Goal: Information Seeking & Learning: Learn about a topic

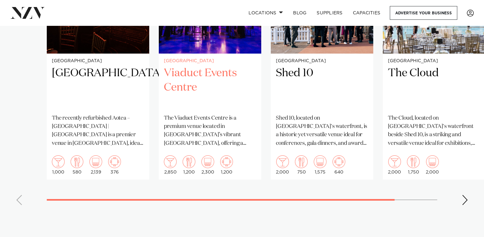
scroll to position [610, 0]
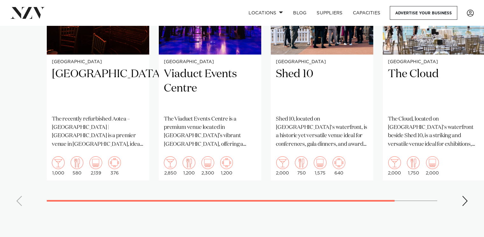
click at [224, 199] on swiper-container "Auckland Aotea Centre The recently refurbished Aotea – Te Pokapū | Aotea Centre…" at bounding box center [242, 64] width 484 height 294
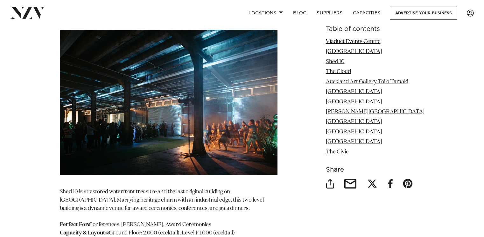
scroll to position [1399, 0]
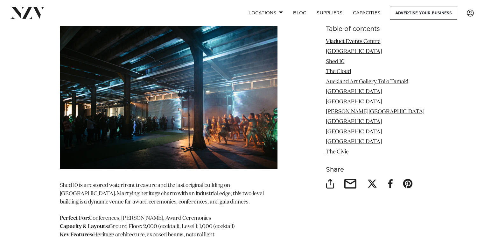
click at [197, 8] on div "Locations Auckland Wellington Christchurch Queenstown Hamilton Northland Bay of…" at bounding box center [312, 13] width 324 height 14
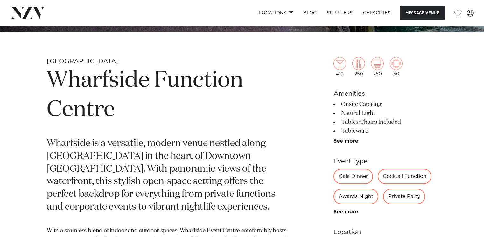
scroll to position [230, 0]
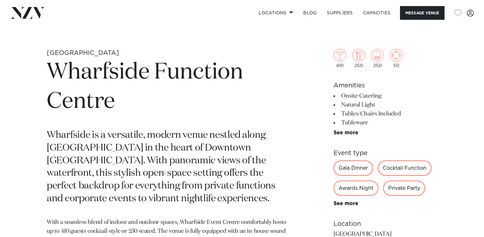
click at [343, 169] on div "Gala Dinner" at bounding box center [353, 167] width 39 height 15
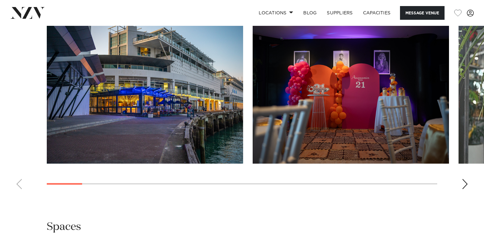
scroll to position [612, 0]
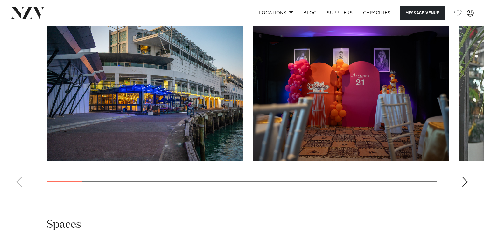
click at [465, 180] on div "Next slide" at bounding box center [465, 181] width 6 height 10
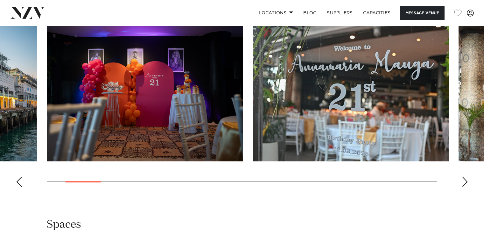
click at [465, 180] on div "Next slide" at bounding box center [465, 181] width 6 height 10
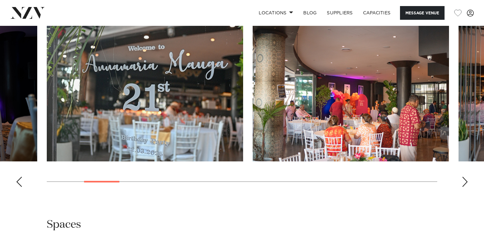
click at [465, 180] on div "Next slide" at bounding box center [465, 181] width 6 height 10
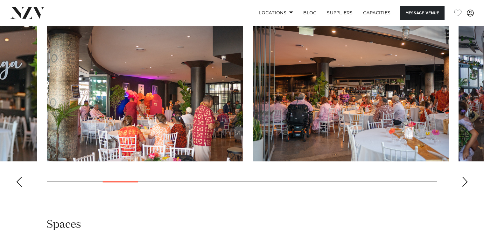
click at [465, 180] on div "Next slide" at bounding box center [465, 181] width 6 height 10
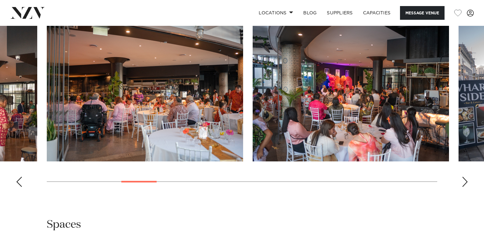
click at [465, 180] on div "Next slide" at bounding box center [465, 181] width 6 height 10
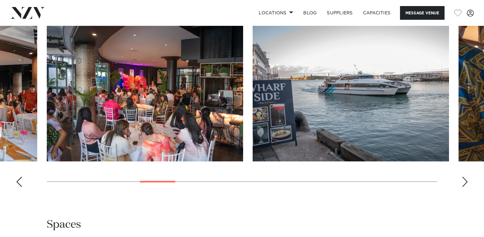
click at [465, 180] on div "Next slide" at bounding box center [465, 181] width 6 height 10
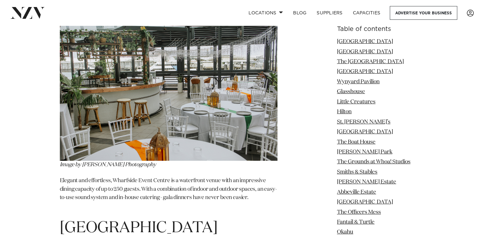
scroll to position [1096, 0]
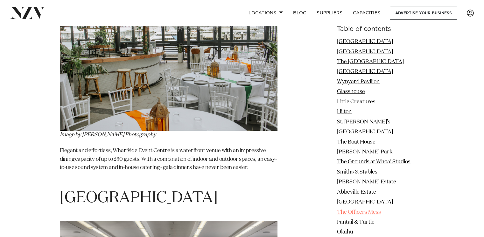
click at [350, 213] on link "The Officers Mess" at bounding box center [359, 211] width 44 height 5
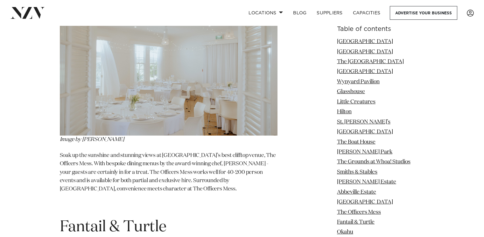
scroll to position [5400, 0]
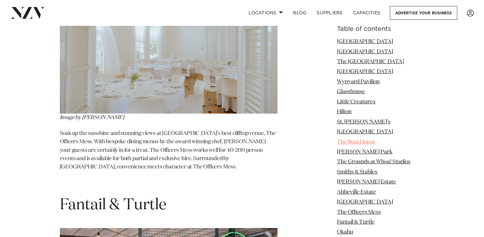
click at [347, 142] on link "The Boat House" at bounding box center [356, 141] width 39 height 5
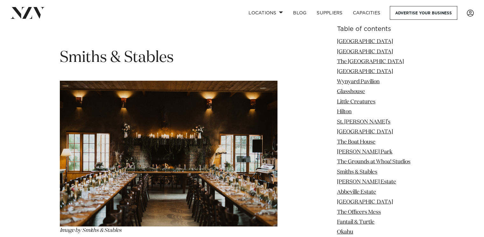
scroll to position [4226, 0]
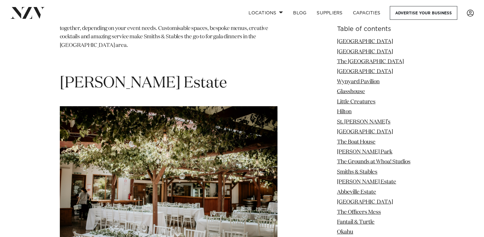
click at [191, 154] on img at bounding box center [169, 179] width 218 height 146
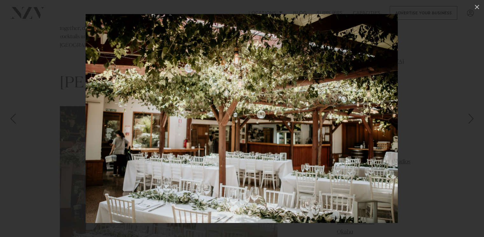
scroll to position [4467, 0]
click at [175, 166] on img at bounding box center [242, 118] width 312 height 209
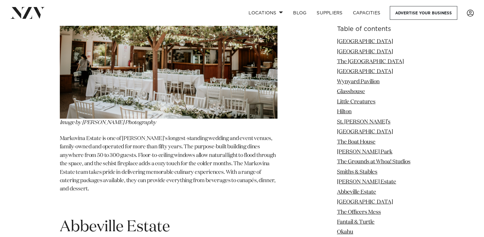
scroll to position [4600, 0]
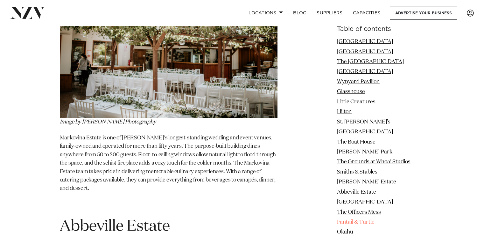
click at [348, 223] on link "Fantail & Turtle" at bounding box center [356, 221] width 38 height 5
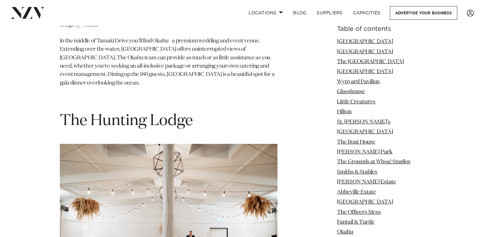
scroll to position [6047, 0]
click at [127, 144] on img at bounding box center [169, 216] width 218 height 145
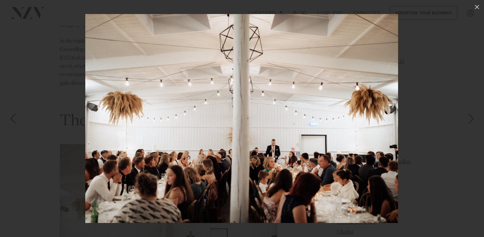
click at [217, 151] on img at bounding box center [241, 118] width 313 height 209
click at [69, 128] on div at bounding box center [242, 118] width 484 height 237
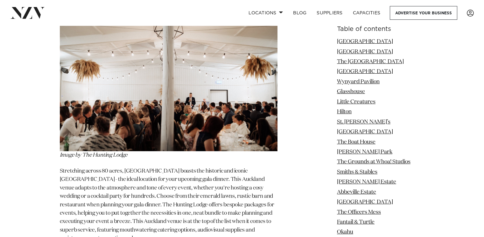
scroll to position [6191, 0]
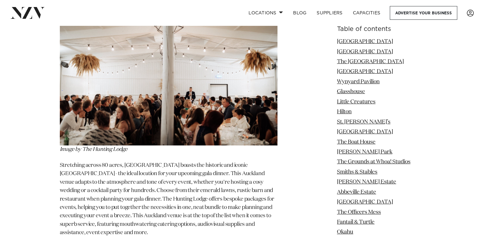
click at [405, 197] on ul "[GEOGRAPHIC_DATA] [GEOGRAPHIC_DATA] [GEOGRAPHIC_DATA] [GEOGRAPHIC_DATA] [GEOGRA…" at bounding box center [381, 157] width 88 height 239
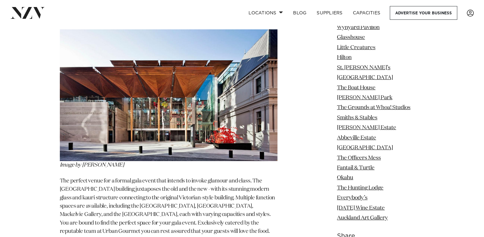
scroll to position [7000, 0]
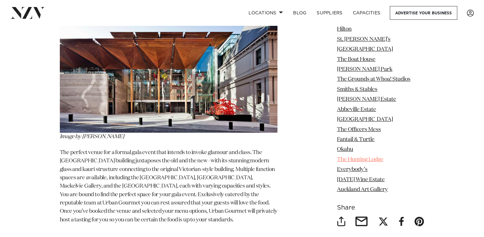
click at [363, 157] on link "The Hunting Lodge" at bounding box center [360, 159] width 46 height 5
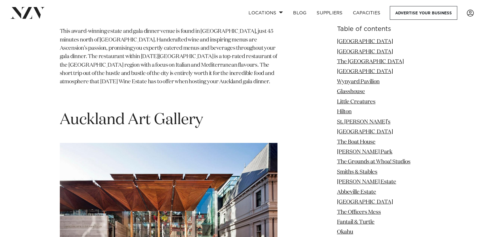
scroll to position [6952, 0]
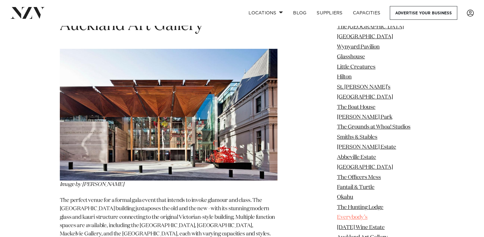
click at [349, 215] on link "Everybody’s" at bounding box center [352, 217] width 31 height 5
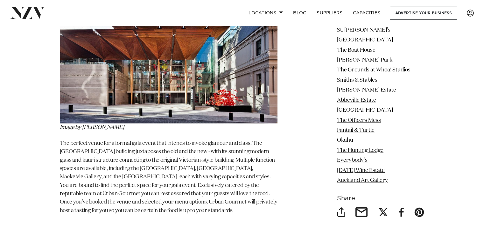
scroll to position [7009, 0]
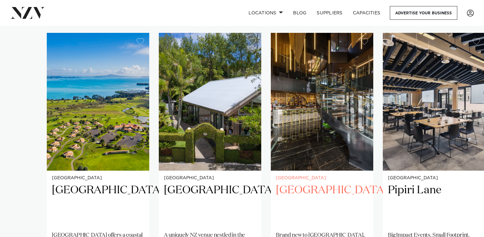
scroll to position [477, 0]
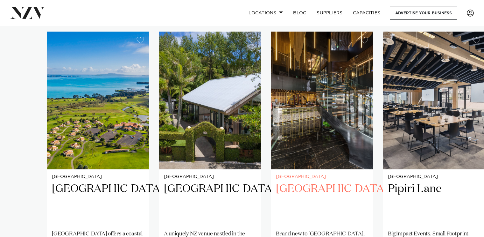
click at [303, 182] on h2 "SOHO Hotel Auckland" at bounding box center [322, 203] width 92 height 43
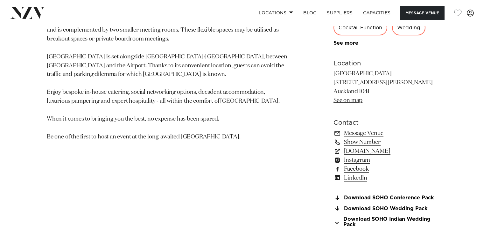
scroll to position [403, 0]
click at [358, 196] on link "Download SOHO Conference Pack" at bounding box center [386, 198] width 104 height 6
